Goal: Information Seeking & Learning: Learn about a topic

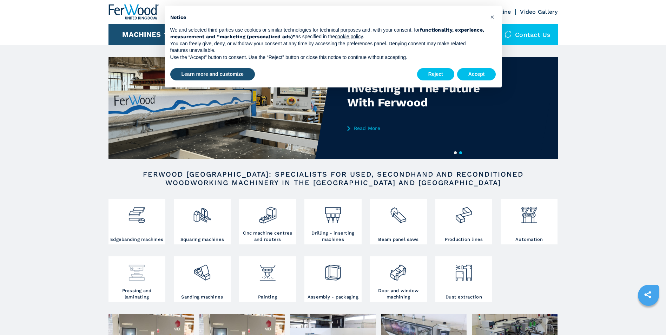
click at [151, 277] on div at bounding box center [136, 270] width 53 height 24
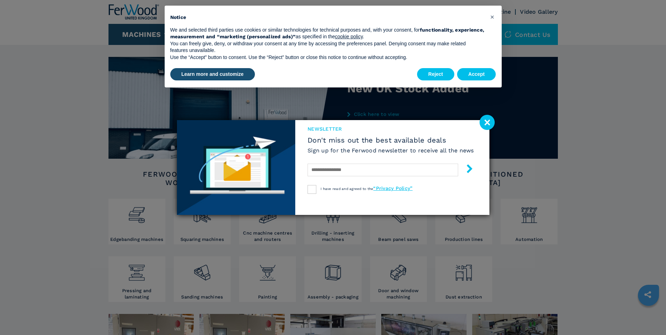
click at [485, 120] on image at bounding box center [487, 122] width 15 height 15
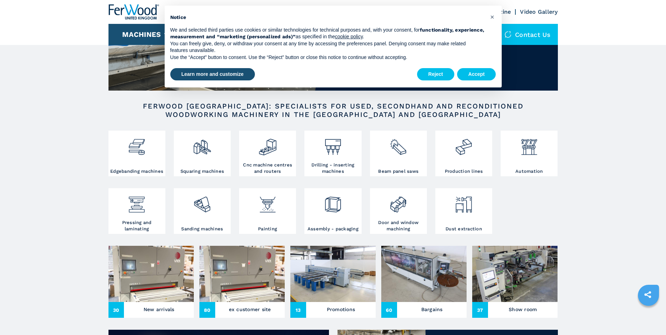
scroll to position [70, 0]
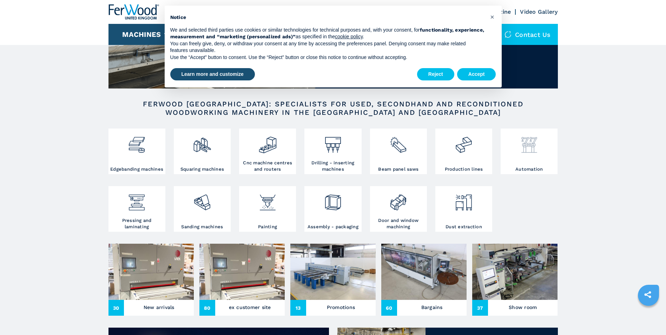
click at [534, 162] on div at bounding box center [528, 148] width 53 height 36
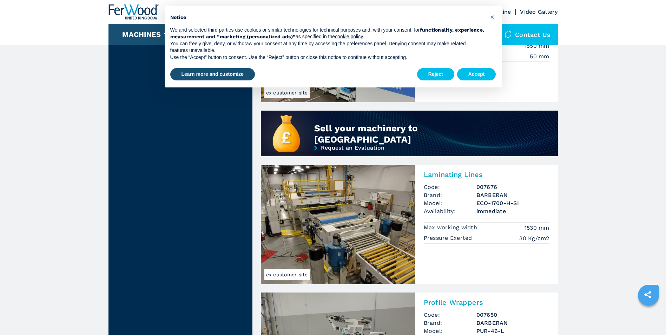
scroll to position [492, 0]
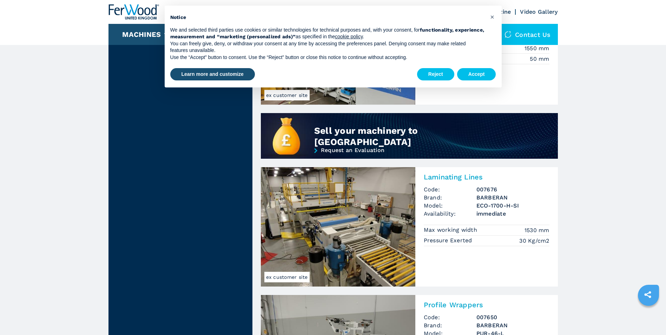
click at [369, 213] on img at bounding box center [338, 226] width 154 height 119
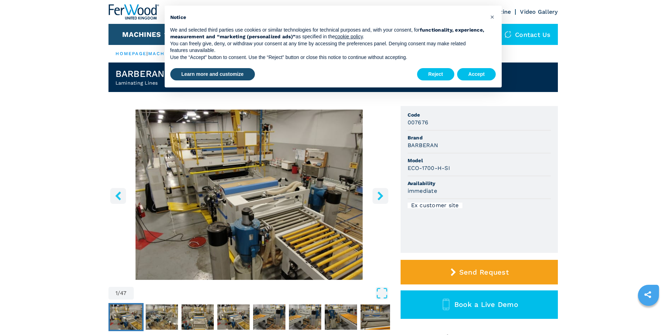
click at [381, 198] on icon "right-button" at bounding box center [380, 195] width 9 height 9
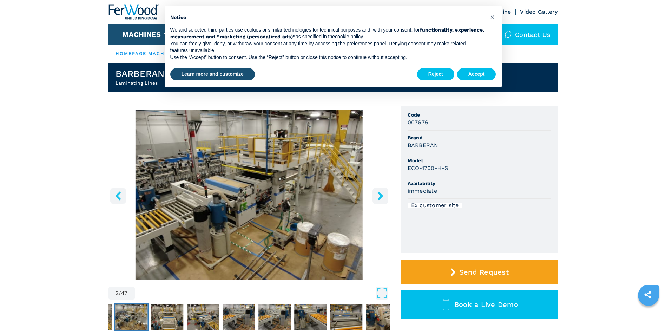
click at [381, 198] on icon "right-button" at bounding box center [380, 195] width 9 height 9
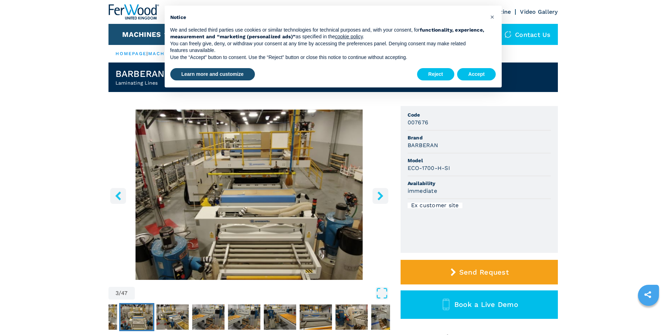
click at [381, 198] on icon "right-button" at bounding box center [380, 195] width 9 height 9
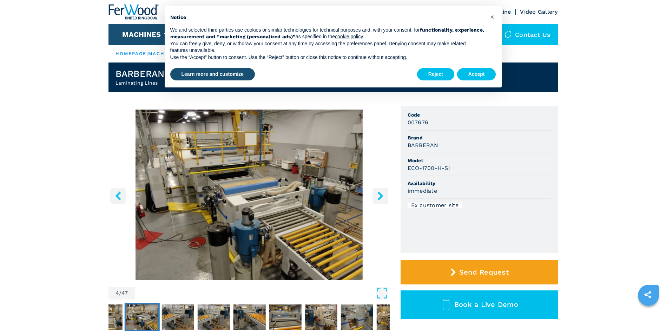
click at [381, 198] on icon "right-button" at bounding box center [380, 195] width 9 height 9
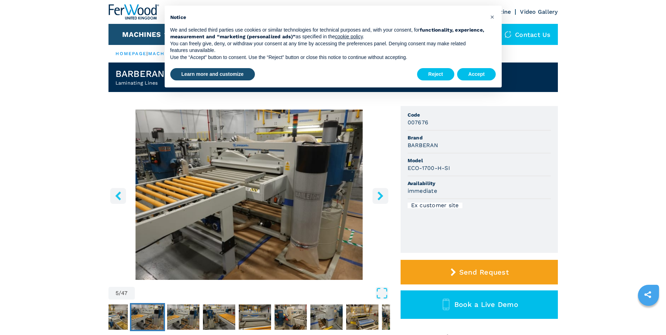
click at [381, 198] on icon "right-button" at bounding box center [380, 195] width 9 height 9
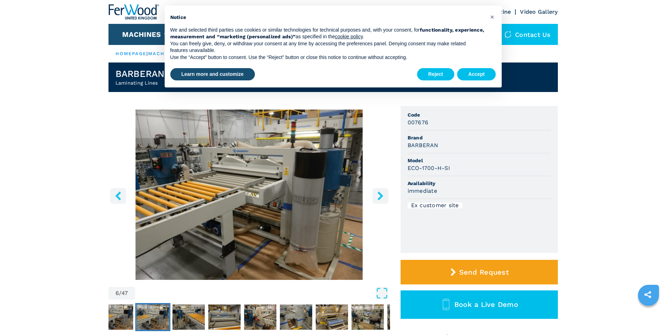
click at [381, 198] on icon "right-button" at bounding box center [380, 195] width 9 height 9
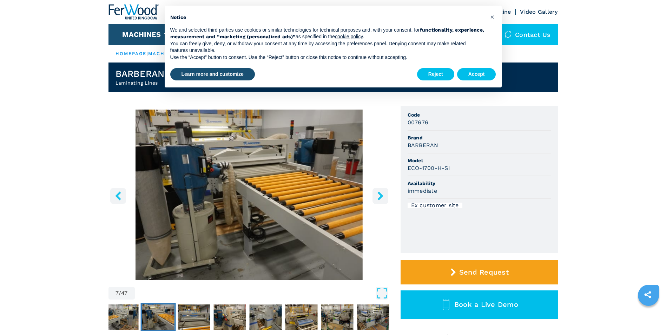
click at [381, 198] on icon "right-button" at bounding box center [380, 195] width 9 height 9
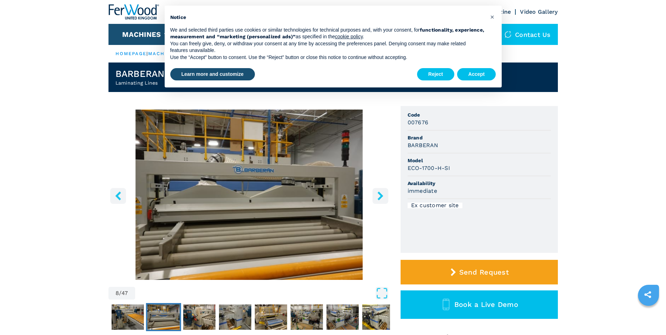
click at [381, 198] on icon "right-button" at bounding box center [380, 195] width 9 height 9
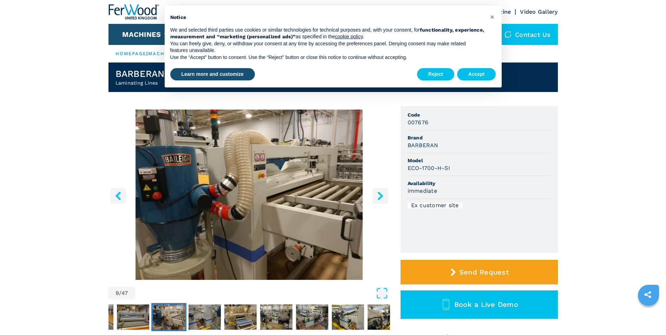
click at [381, 198] on icon "right-button" at bounding box center [380, 195] width 9 height 9
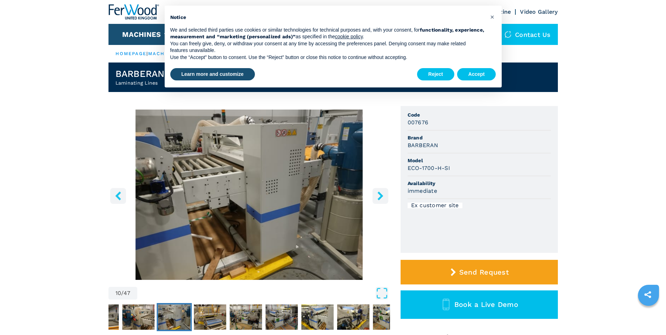
click at [381, 198] on icon "right-button" at bounding box center [380, 195] width 9 height 9
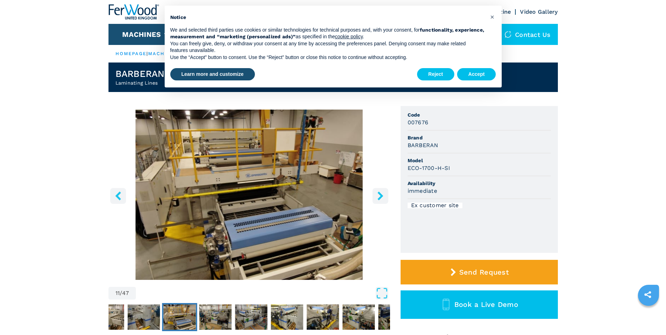
click at [381, 198] on icon "right-button" at bounding box center [380, 195] width 9 height 9
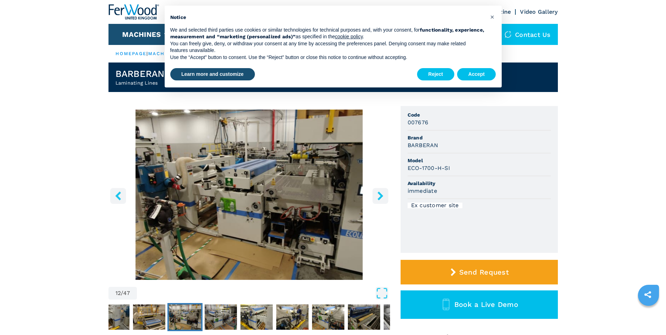
click at [381, 198] on icon "right-button" at bounding box center [380, 195] width 9 height 9
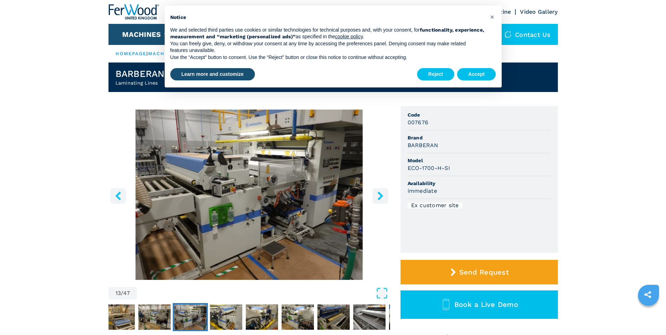
click at [381, 198] on icon "right-button" at bounding box center [380, 195] width 9 height 9
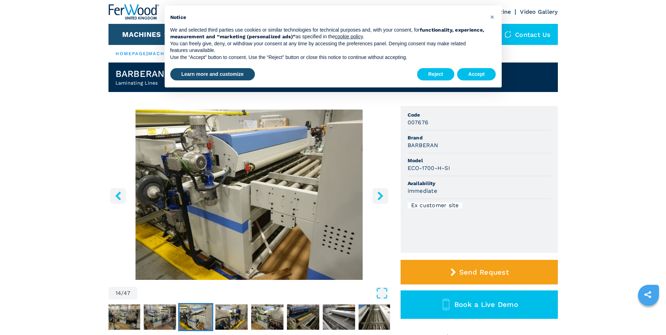
click at [381, 198] on icon "right-button" at bounding box center [380, 195] width 9 height 9
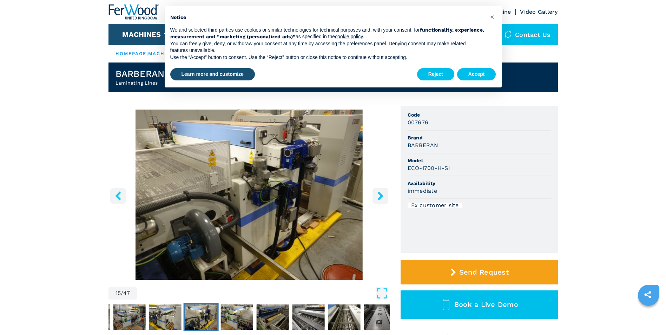
click at [381, 198] on icon "right-button" at bounding box center [380, 195] width 9 height 9
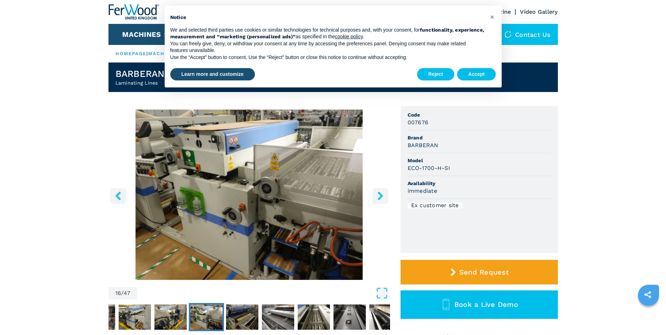
click at [381, 198] on icon "right-button" at bounding box center [380, 195] width 9 height 9
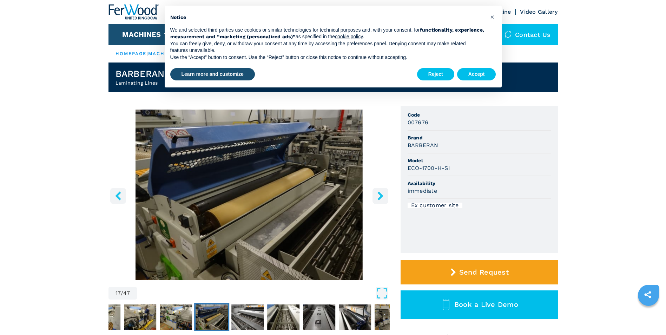
click at [381, 198] on icon "right-button" at bounding box center [380, 195] width 9 height 9
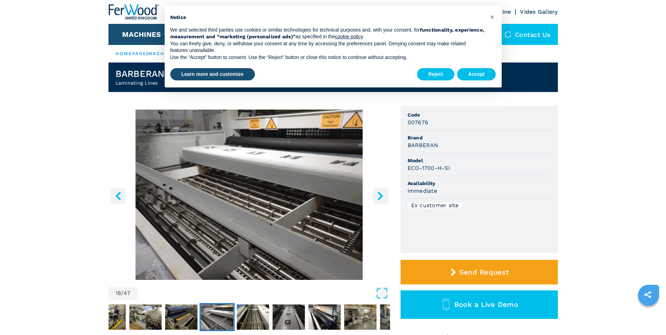
click at [381, 198] on icon "right-button" at bounding box center [380, 195] width 9 height 9
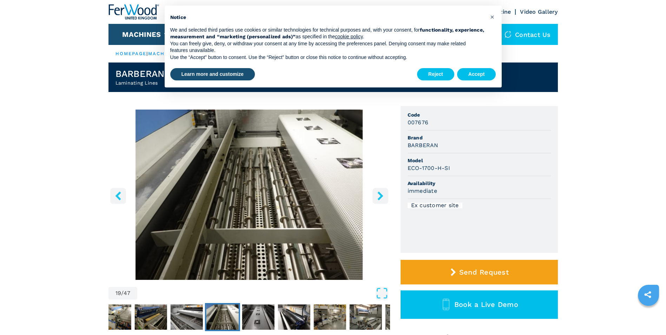
click at [381, 198] on icon "right-button" at bounding box center [380, 195] width 9 height 9
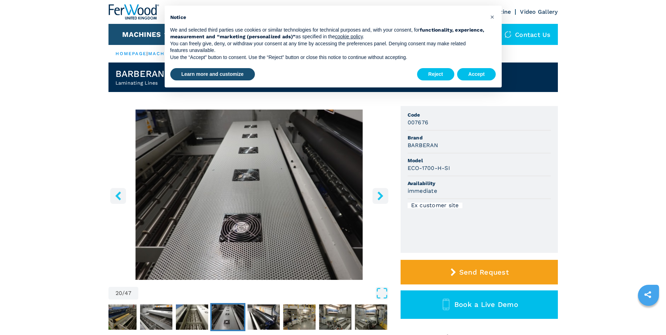
click at [381, 198] on icon "right-button" at bounding box center [380, 195] width 9 height 9
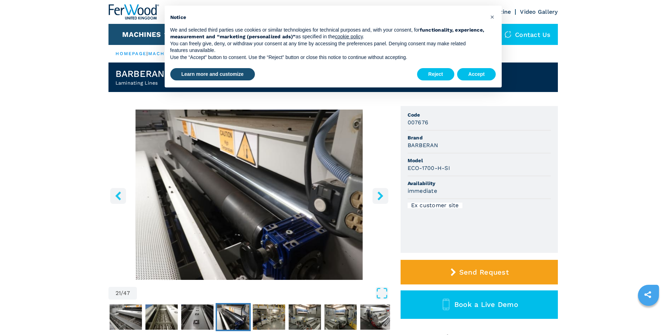
click at [381, 198] on icon "right-button" at bounding box center [380, 195] width 9 height 9
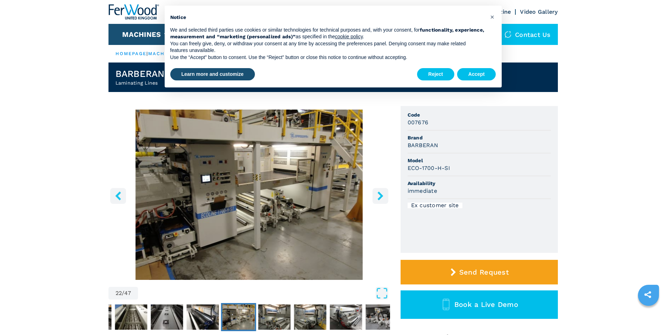
click at [381, 198] on icon "right-button" at bounding box center [380, 195] width 9 height 9
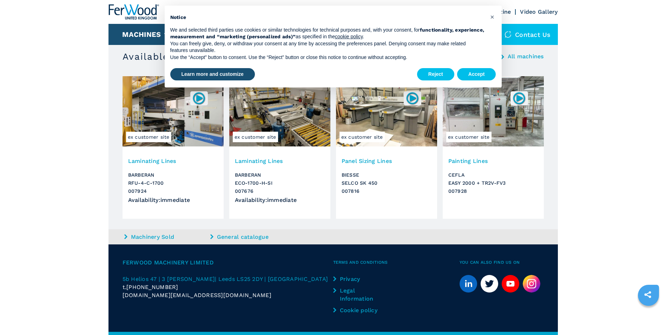
scroll to position [1038, 0]
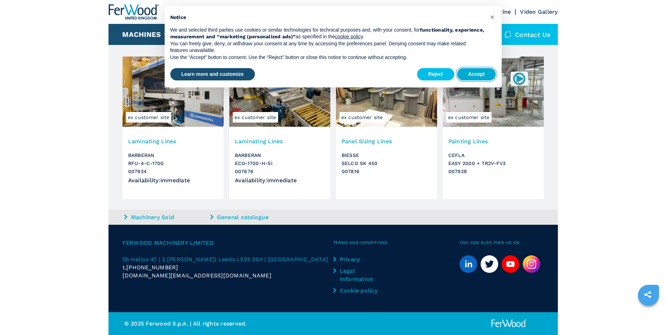
click at [473, 74] on button "Accept" at bounding box center [476, 74] width 39 height 13
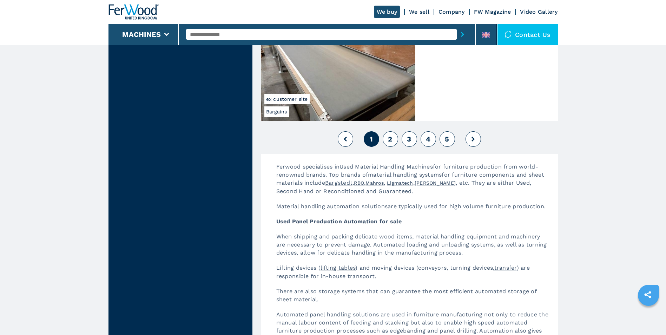
scroll to position [1615, 0]
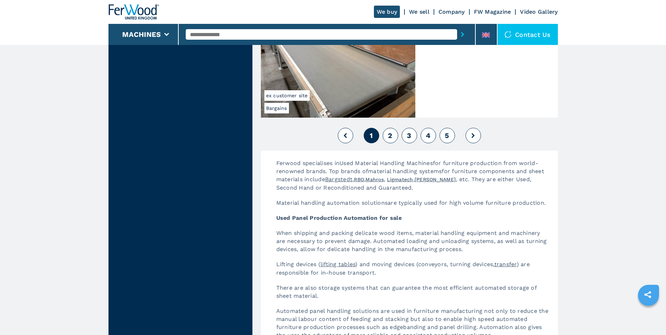
click at [391, 139] on span "2" at bounding box center [390, 135] width 4 height 8
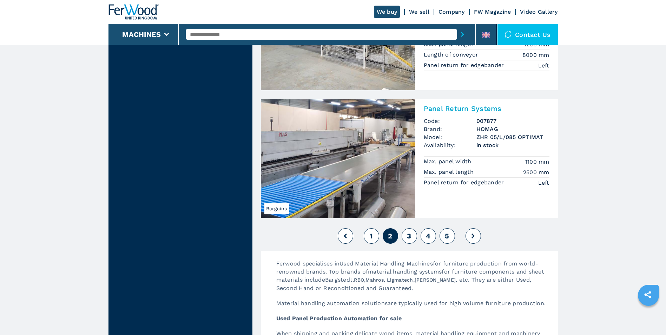
scroll to position [1545, 0]
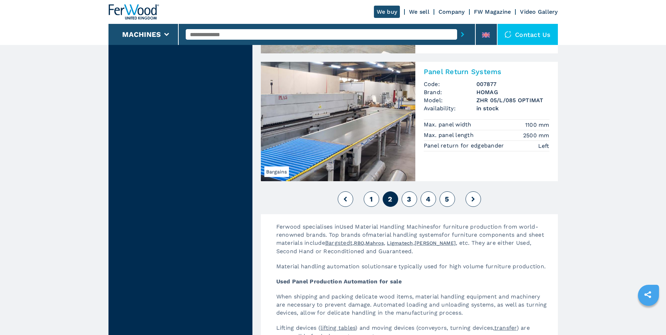
click at [409, 200] on span "3" at bounding box center [409, 199] width 4 height 8
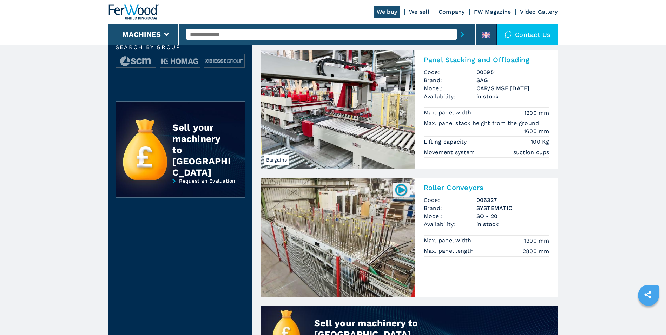
scroll to position [316, 0]
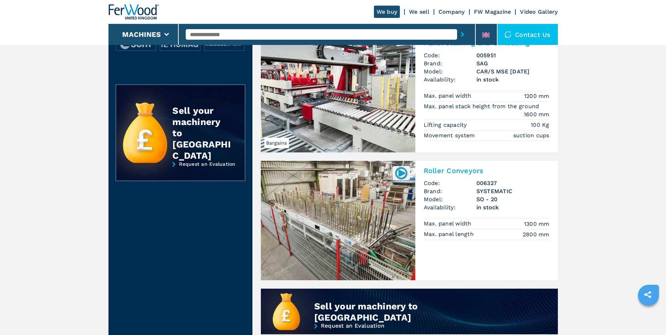
click at [375, 223] on img at bounding box center [338, 220] width 154 height 119
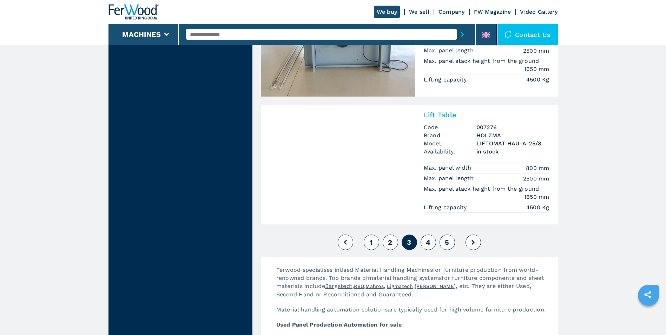
scroll to position [1510, 0]
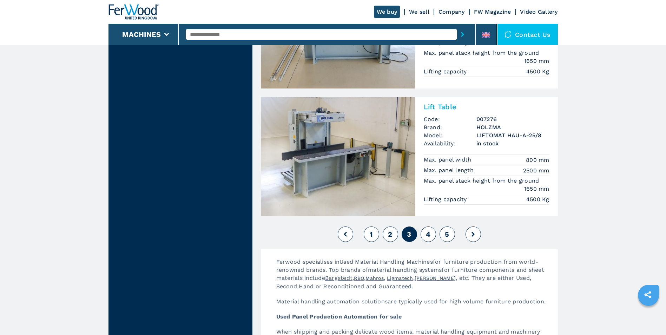
click at [429, 238] on span "4" at bounding box center [428, 234] width 5 height 8
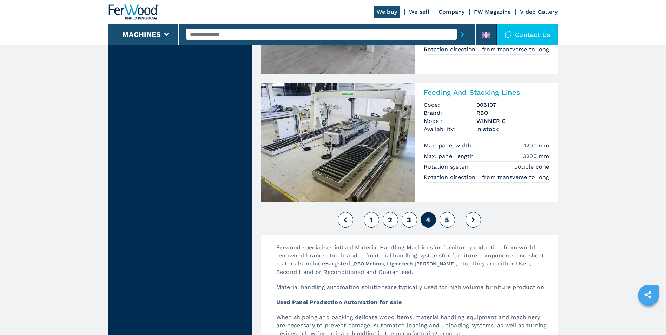
scroll to position [1545, 0]
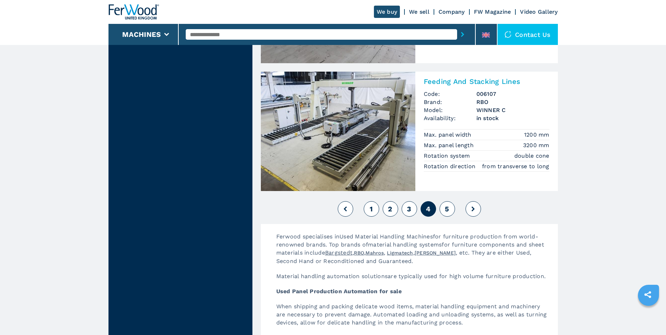
click at [445, 213] on span "5" at bounding box center [447, 209] width 4 height 8
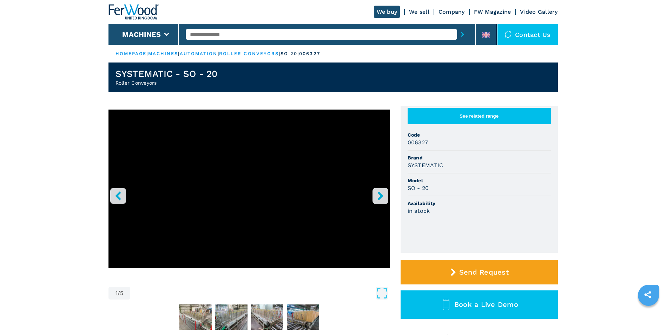
scroll to position [35, 0]
